Goal: Information Seeking & Learning: Check status

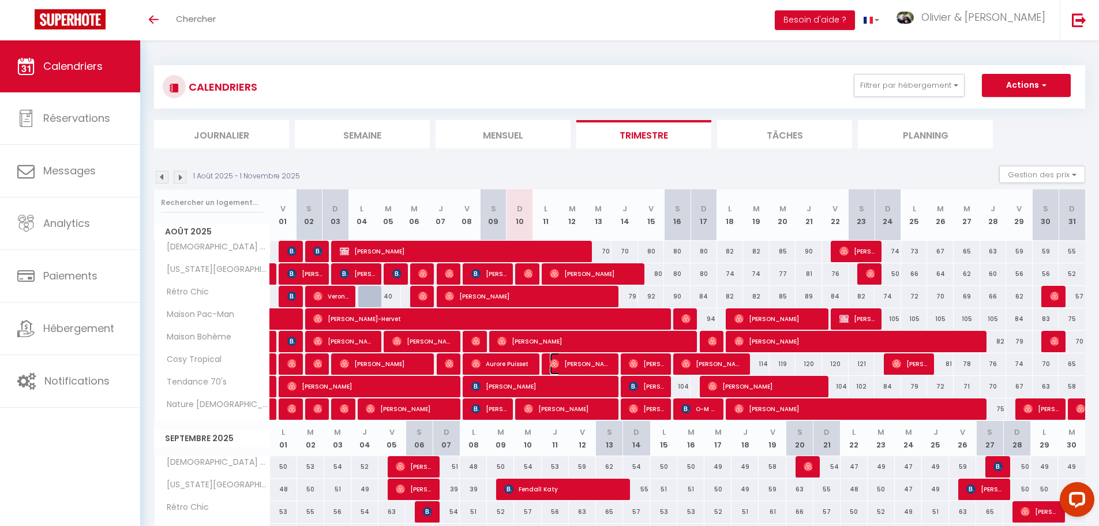
drag, startPoint x: 613, startPoint y: 375, endPoint x: 614, endPoint y: 381, distance: 5.9
drag, startPoint x: 614, startPoint y: 381, endPoint x: 554, endPoint y: 327, distance: 80.5
click at [554, 328] on span "[PERSON_NAME]-Hervet" at bounding box center [490, 319] width 354 height 22
select select "OK"
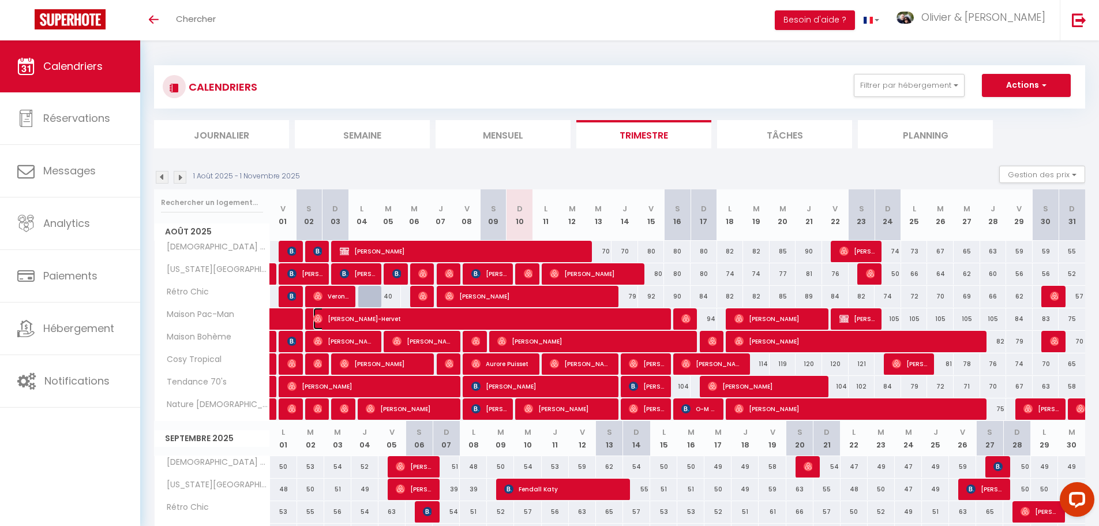
select select "0"
select select "1"
select select
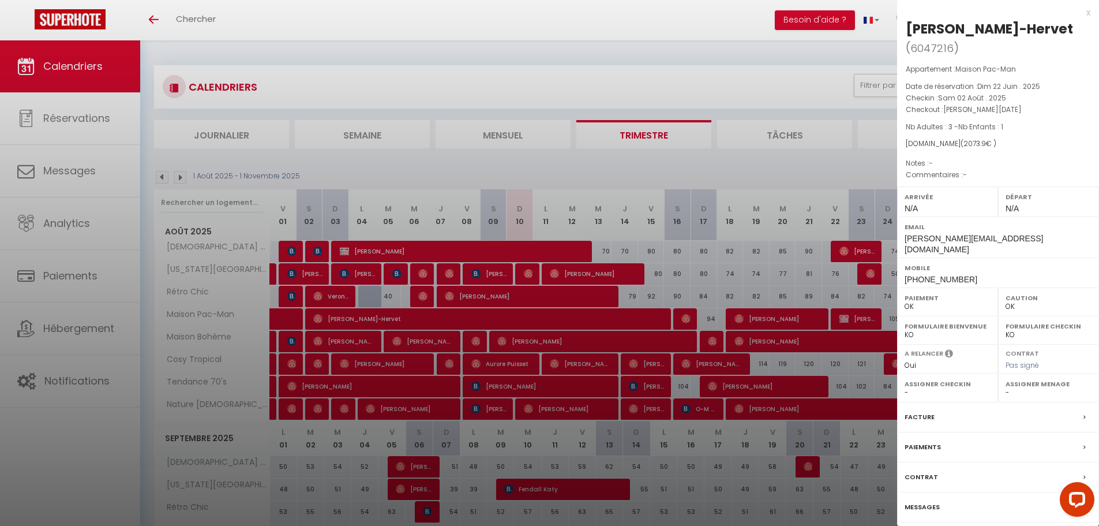
click at [707, 287] on div at bounding box center [549, 263] width 1099 height 526
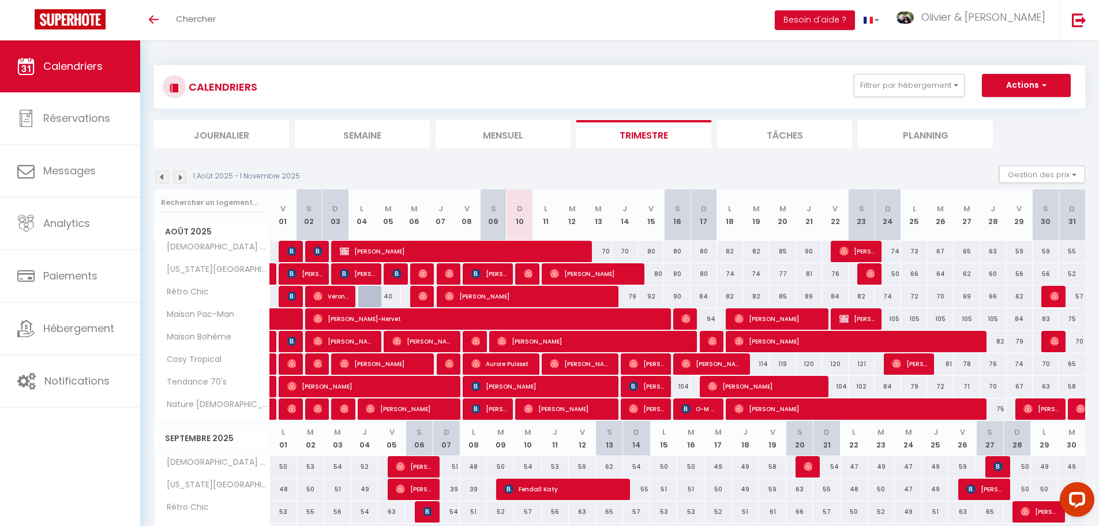
click at [715, 270] on div "80" at bounding box center [704, 273] width 27 height 21
type input "80"
type input "Dim 17 Août 2025"
type input "Lun 18 Août 2025"
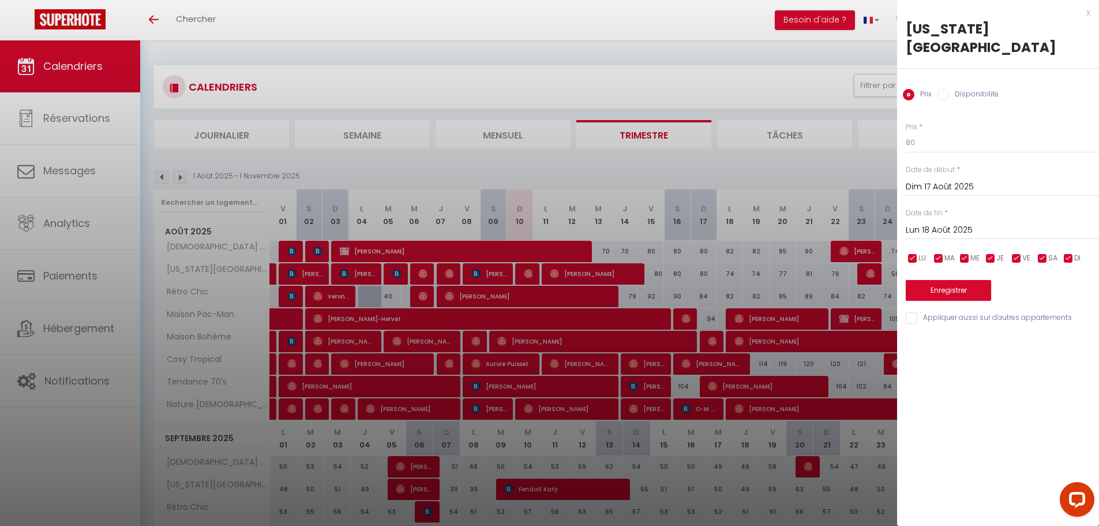
click at [709, 272] on div at bounding box center [549, 263] width 1099 height 526
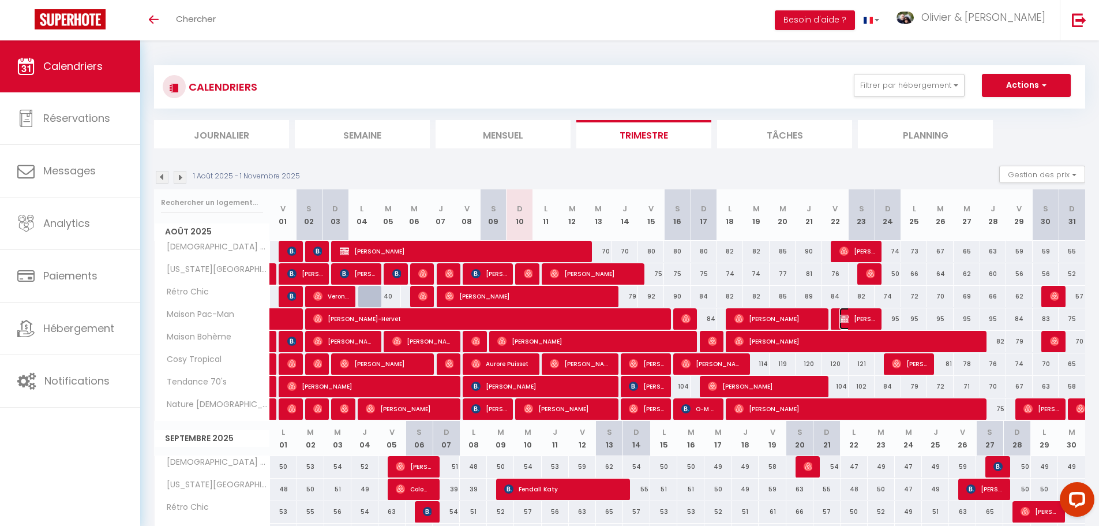
click at [856, 318] on span "[PERSON_NAME]" at bounding box center [856, 319] width 35 height 22
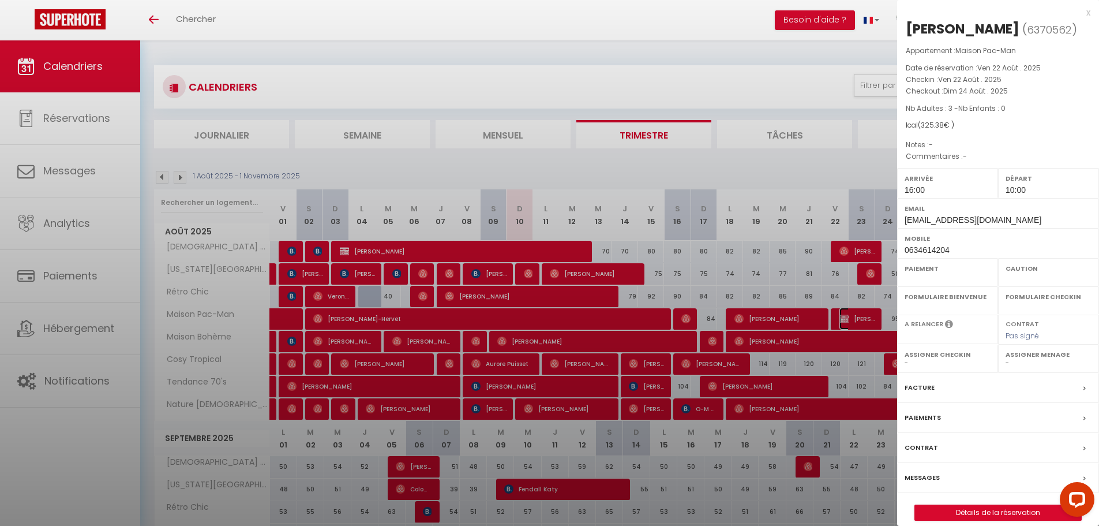
select select "OK"
select select "KO"
select select "0"
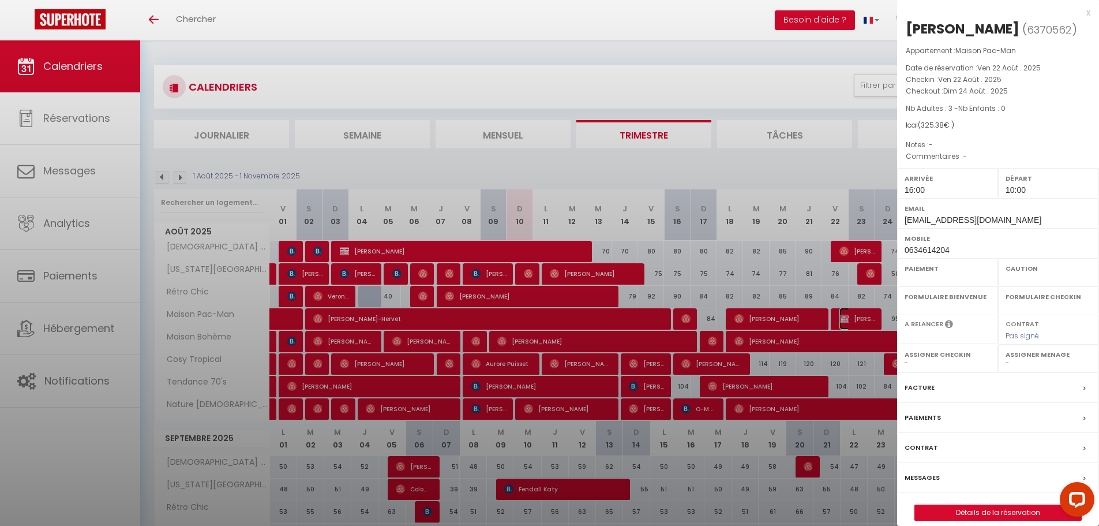
select select
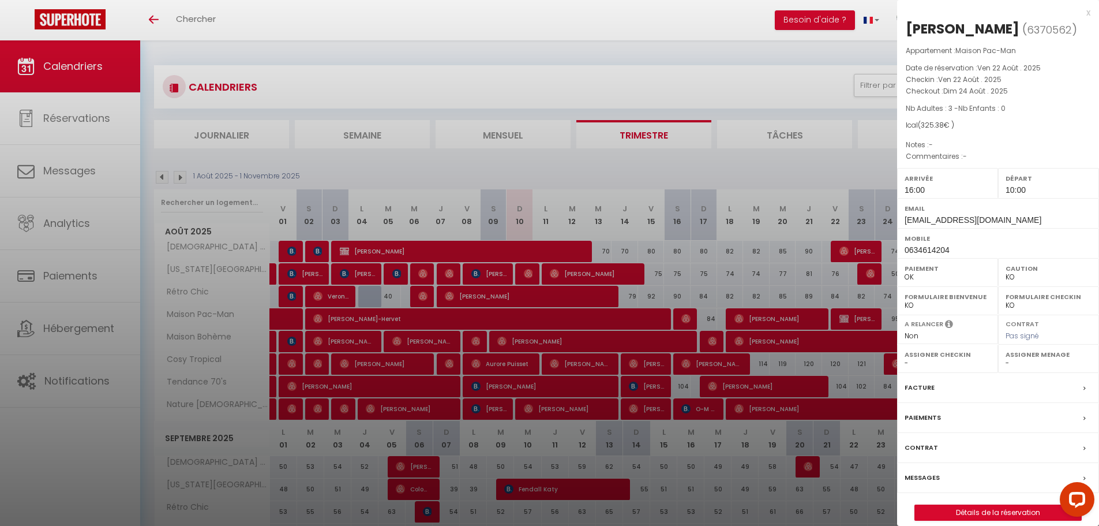
click at [709, 275] on div at bounding box center [549, 263] width 1099 height 526
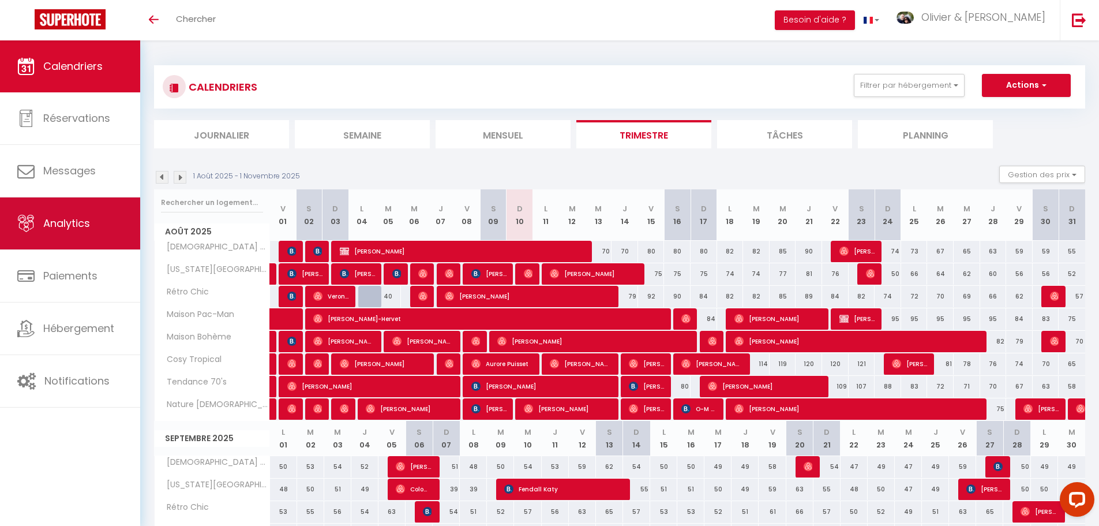
click at [81, 225] on span "Analytics" at bounding box center [66, 223] width 47 height 14
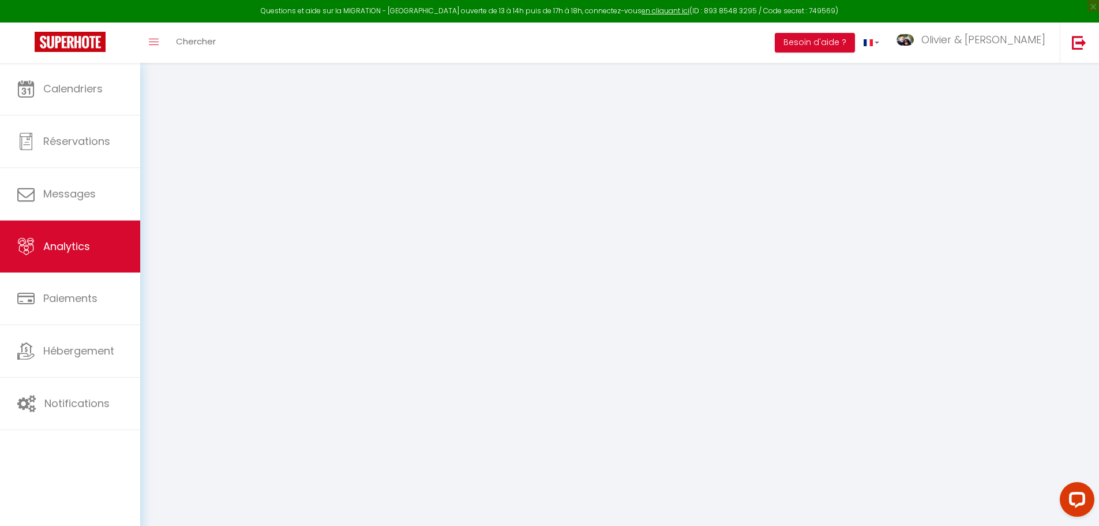
select select "2025"
select select "8"
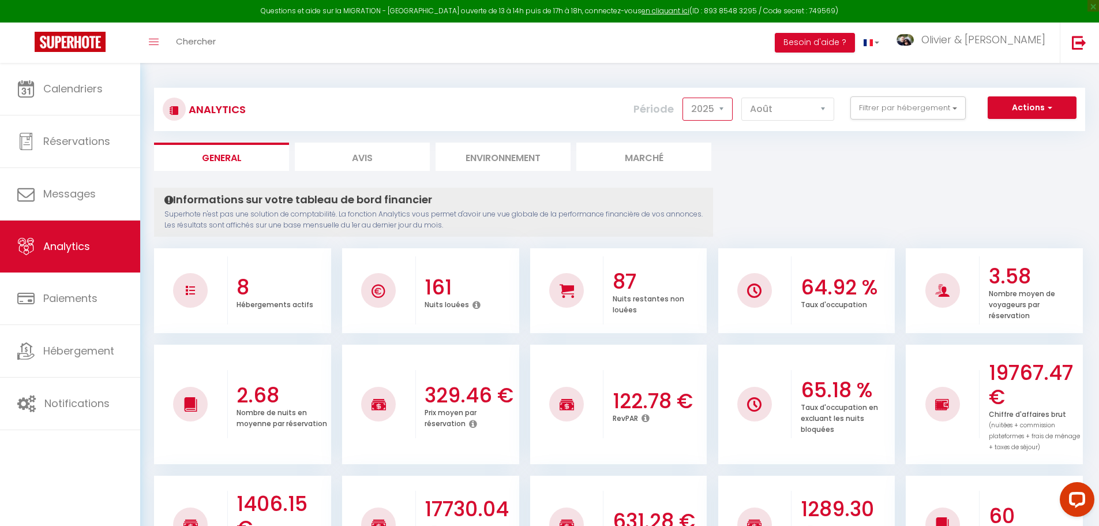
click at [722, 114] on select "2014 2015 2016 2017 2018 2019 2020 2021 2022 2023 2024 2025 2026 2027" at bounding box center [708, 109] width 50 height 23
select select "2024"
click at [684, 98] on select "2014 2015 2016 2017 2018 2019 2020 2021 2022 2023 2024 2025 2026 2027" at bounding box center [708, 109] width 50 height 23
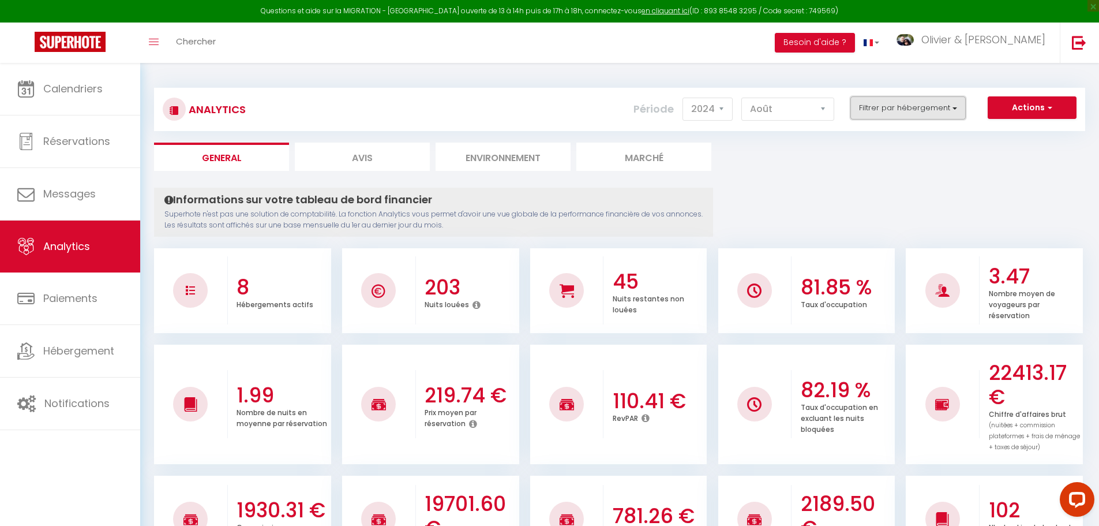
click at [940, 114] on button "Filtrer par hébergement" at bounding box center [907, 107] width 115 height 23
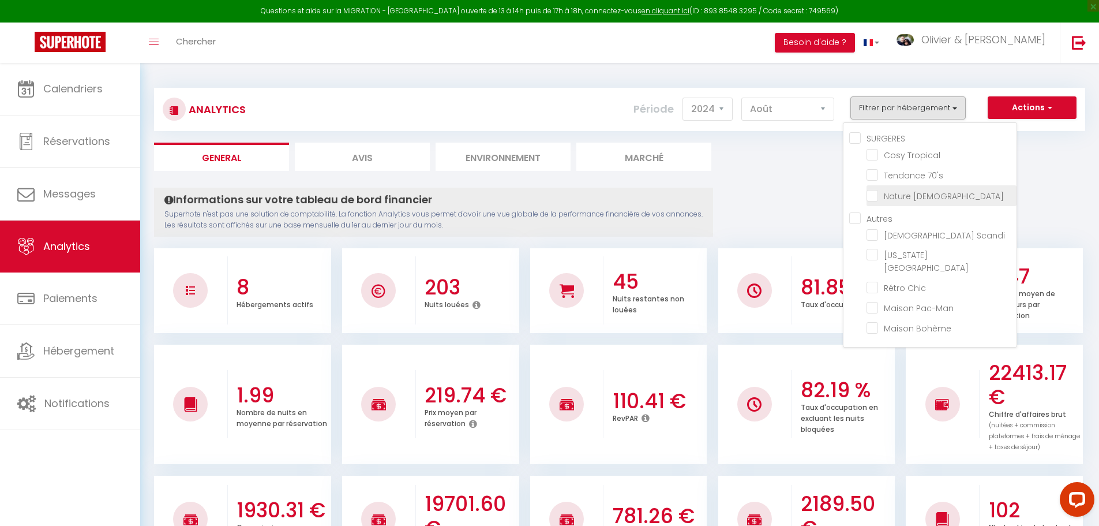
click at [902, 200] on Zen "checkbox" at bounding box center [942, 195] width 150 height 12
checkbox Zen "true"
checkbox Tropical "false"
checkbox 70\'s "false"
checkbox Scandi "false"
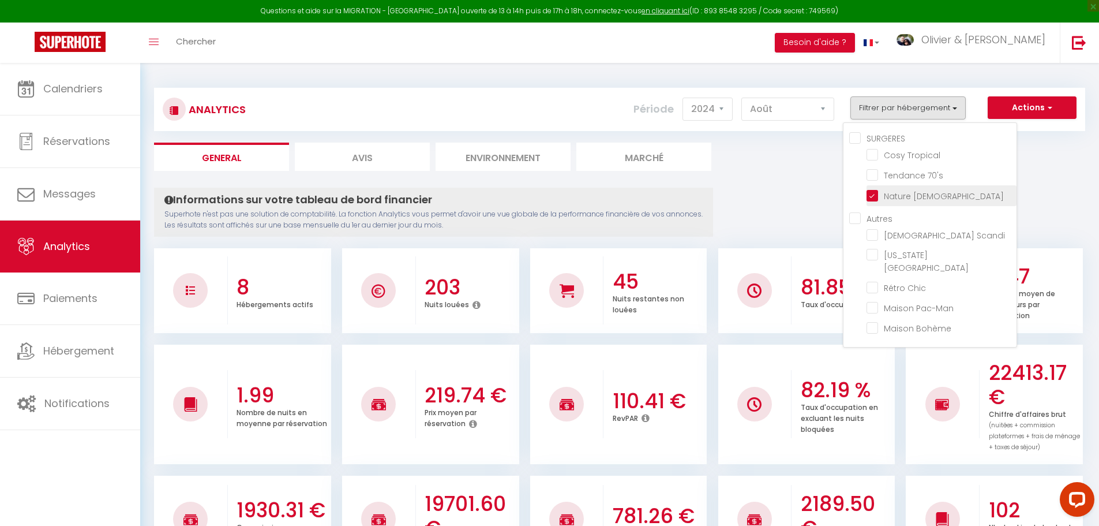
checkbox View "false"
checkbox Chic "false"
checkbox Pac-Man "false"
checkbox Bohème "false"
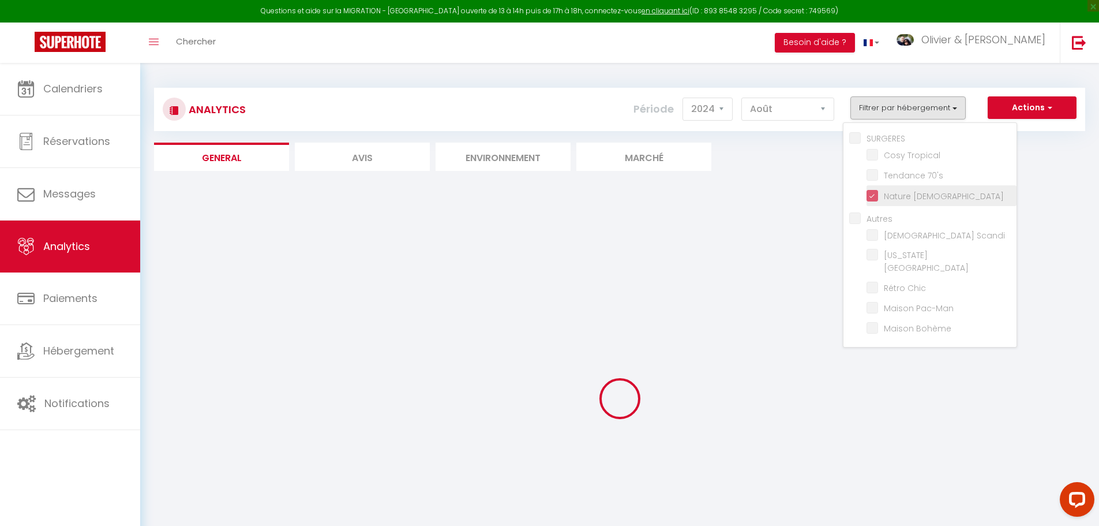
checkbox Tropical "false"
checkbox 70\'s "false"
checkbox Scandi "false"
checkbox View "false"
checkbox Chic "false"
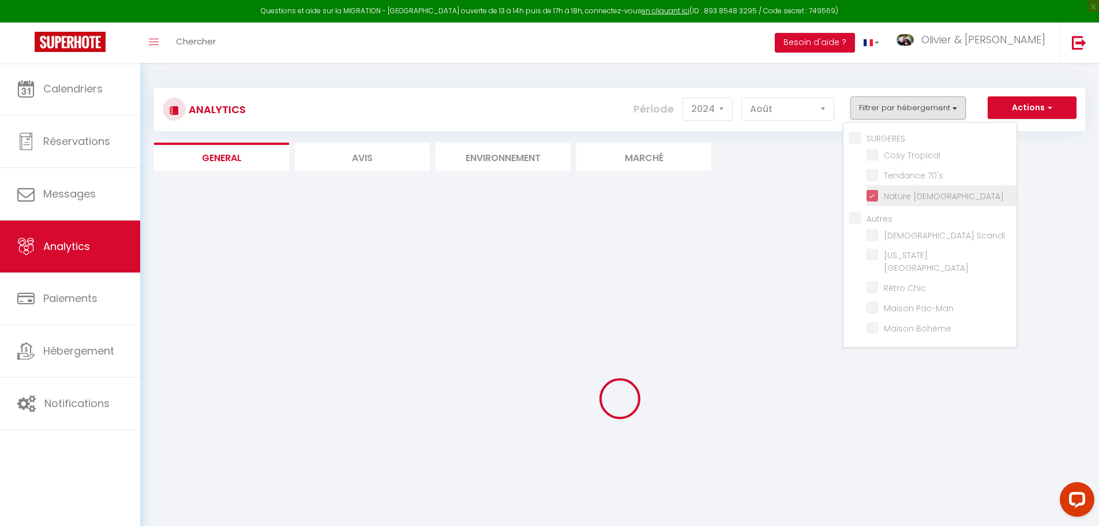
checkbox Pac-Man "false"
checkbox Bohème "false"
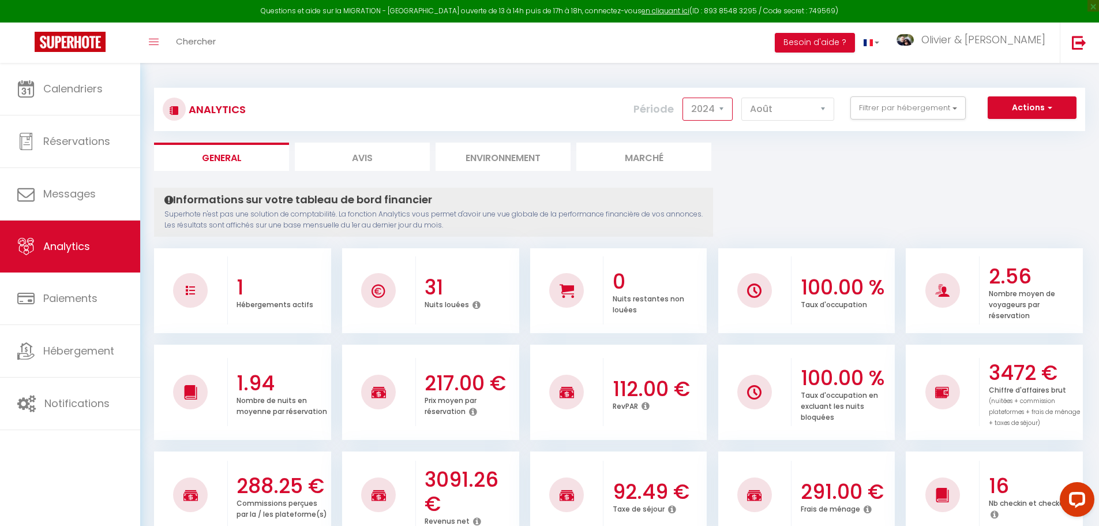
click at [704, 110] on select "2014 2015 2016 2017 2018 2019 2020 2021 2022 2023 2024 2025 2026 2027" at bounding box center [708, 109] width 50 height 23
click at [684, 98] on select "2014 2015 2016 2017 2018 2019 2020 2021 2022 2023 2024 2025 2026 2027" at bounding box center [708, 109] width 50 height 23
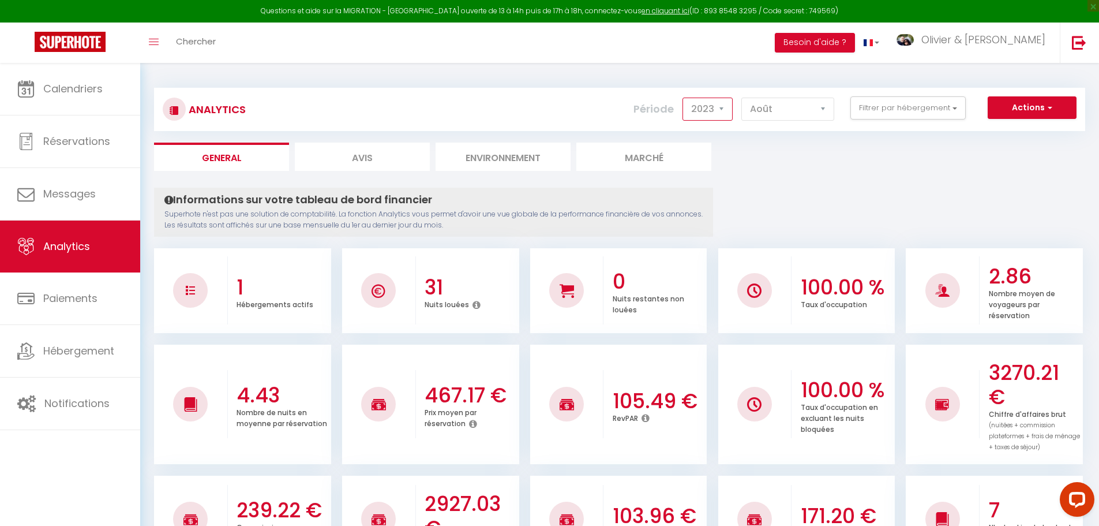
click at [711, 114] on select "2014 2015 2016 2017 2018 2019 2020 2021 2022 2023 2024 2025 2026 2027" at bounding box center [708, 109] width 50 height 23
select select "2022"
click at [684, 98] on select "2014 2015 2016 2017 2018 2019 2020 2021 2022 2023 2024 2025 2026 2027" at bounding box center [708, 109] width 50 height 23
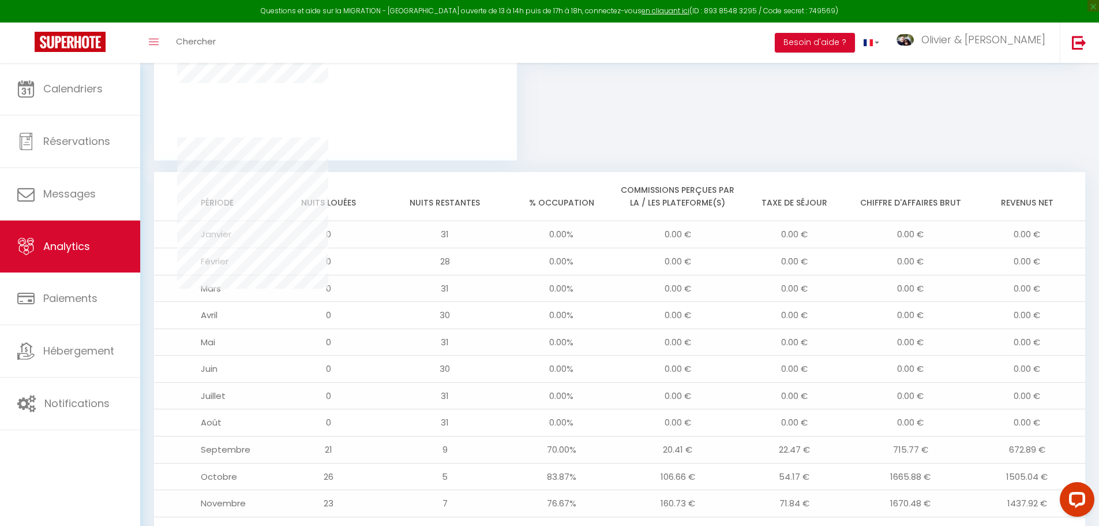
scroll to position [906, 0]
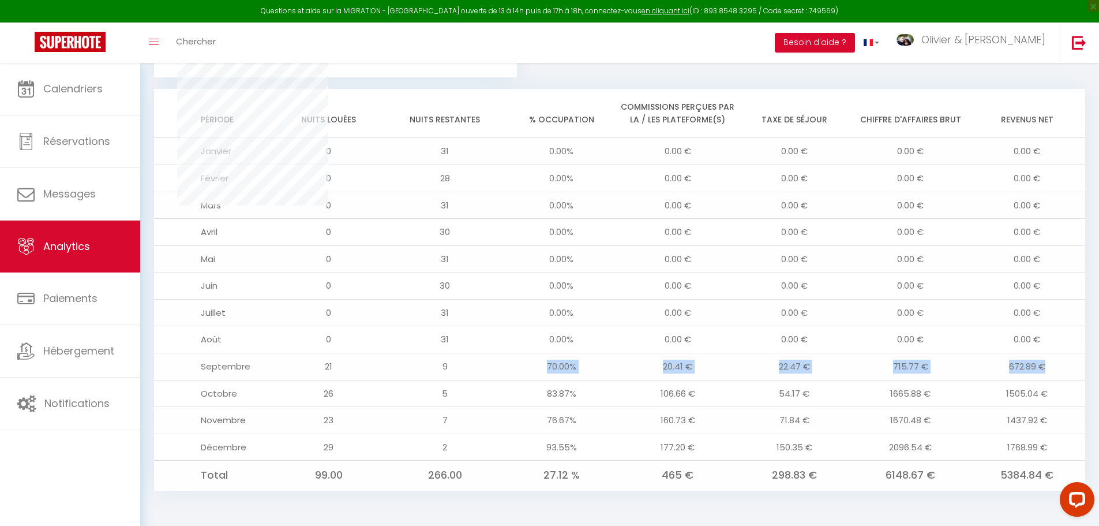
drag, startPoint x: 548, startPoint y: 364, endPoint x: 1058, endPoint y: 363, distance: 509.5
click at [1058, 363] on tr "Septembre 21 9 70.00% 20.41 € 22.47 € 715.77 € 672.89 €" at bounding box center [619, 366] width 931 height 27
click at [1041, 364] on td "672.89 €" at bounding box center [1027, 366] width 117 height 27
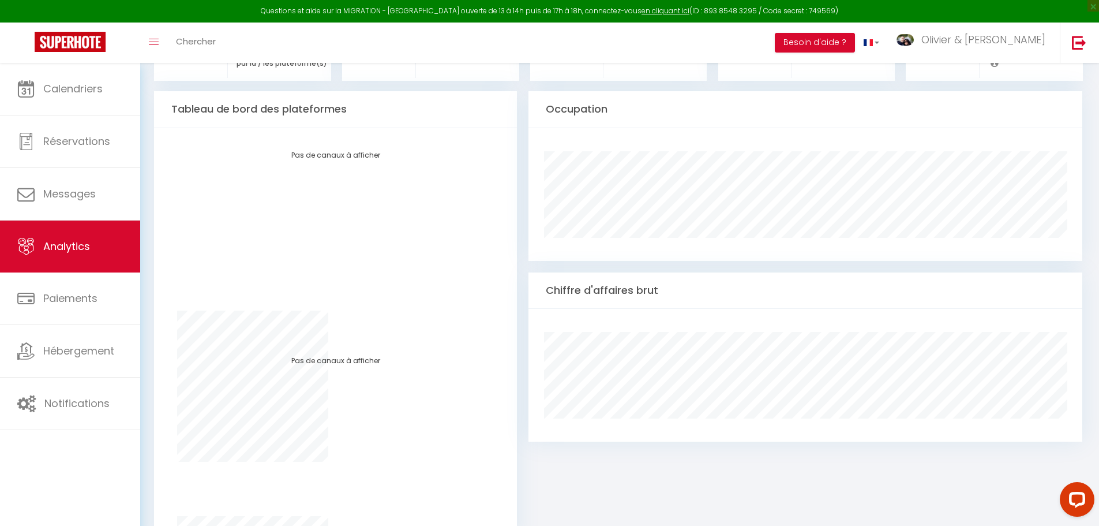
scroll to position [0, 0]
